Goal: Transaction & Acquisition: Book appointment/travel/reservation

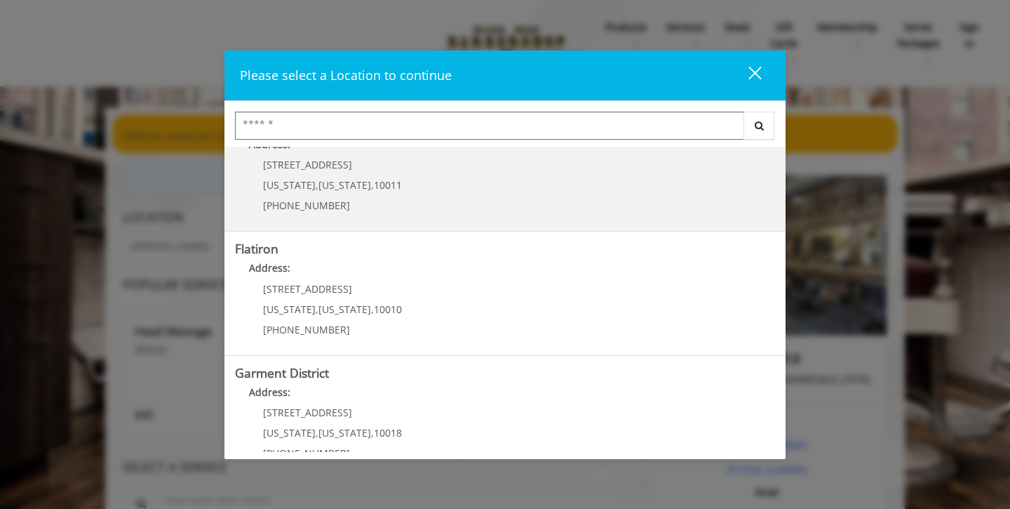
scroll to position [314, 0]
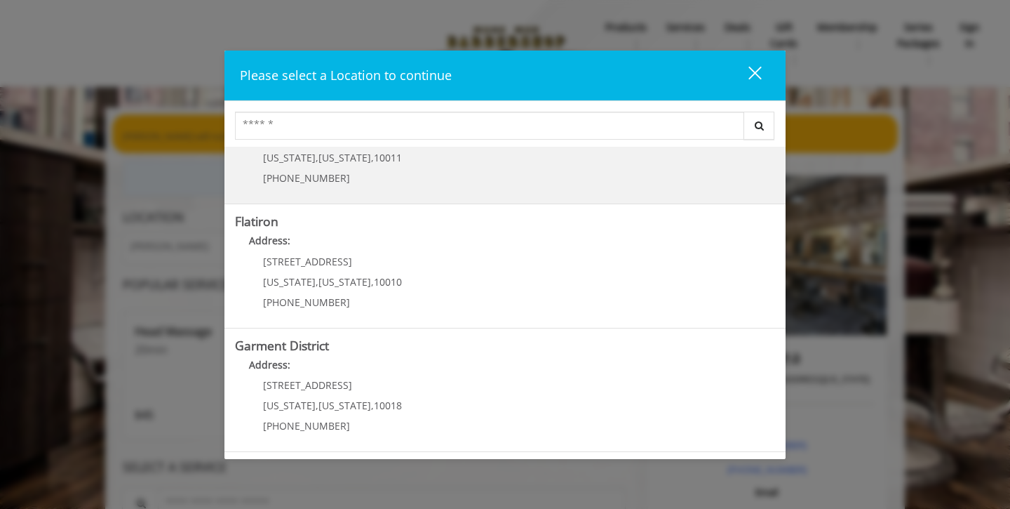
click at [437, 351] on h5 "Garment District" at bounding box center [505, 345] width 540 height 13
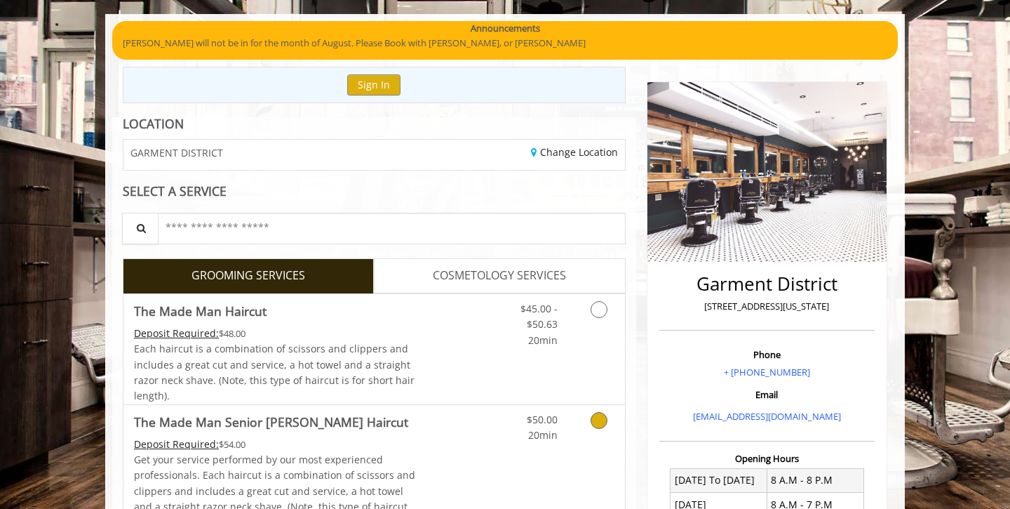
scroll to position [167, 0]
